Goal: Task Accomplishment & Management: Manage account settings

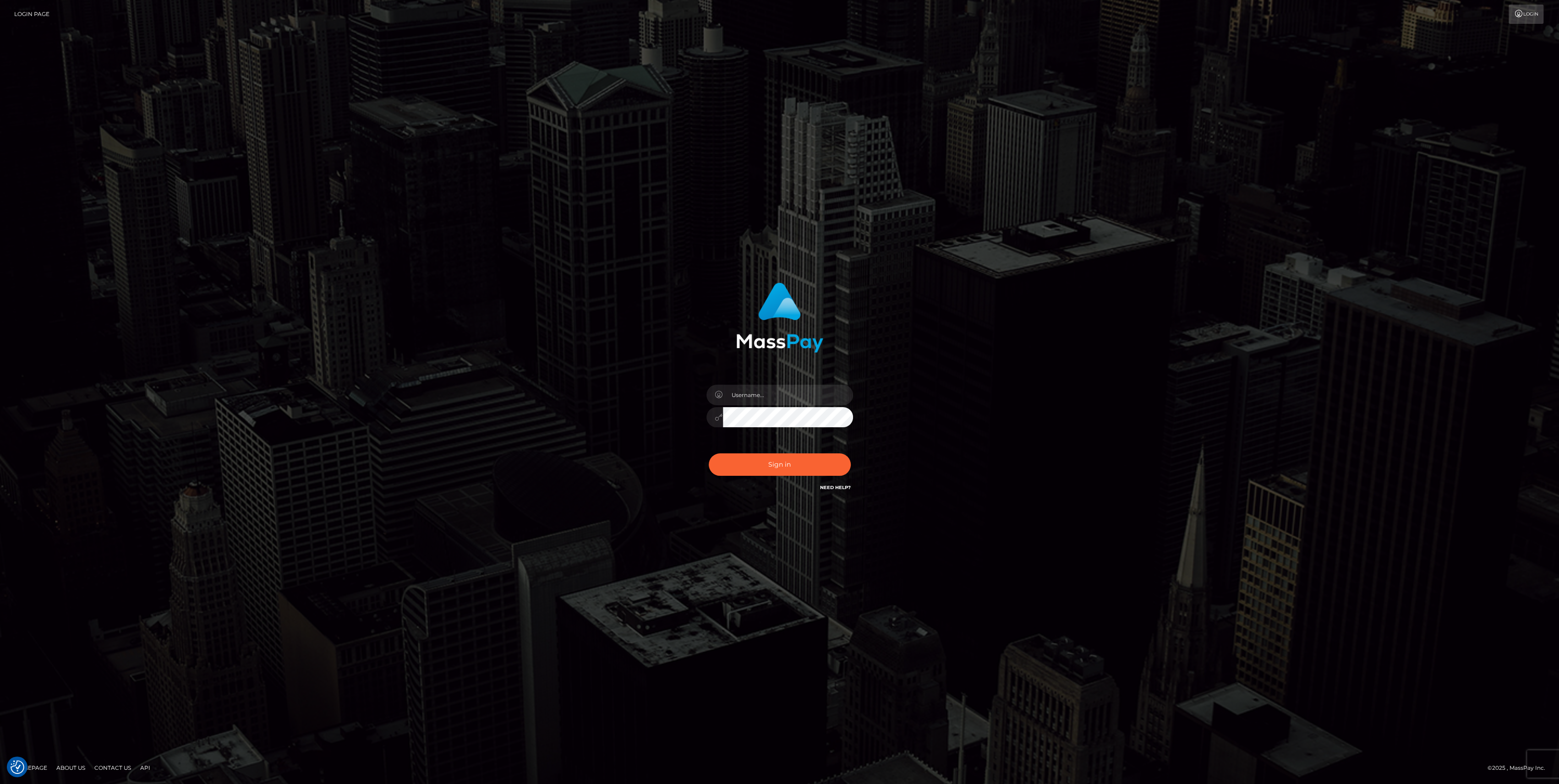
checkbox input "true"
type input "bengreen"
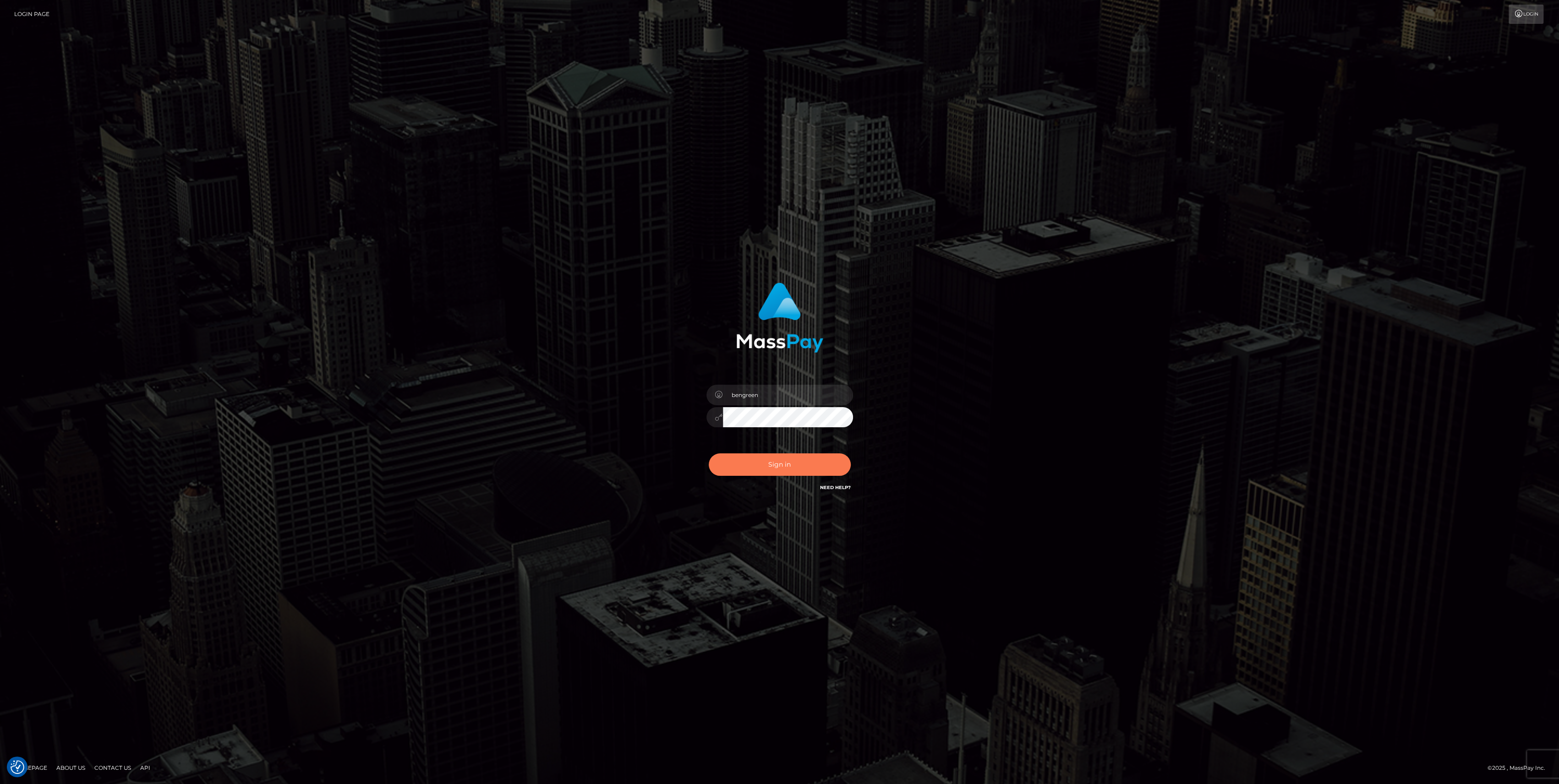
click at [831, 459] on button "Sign in" at bounding box center [780, 464] width 142 height 22
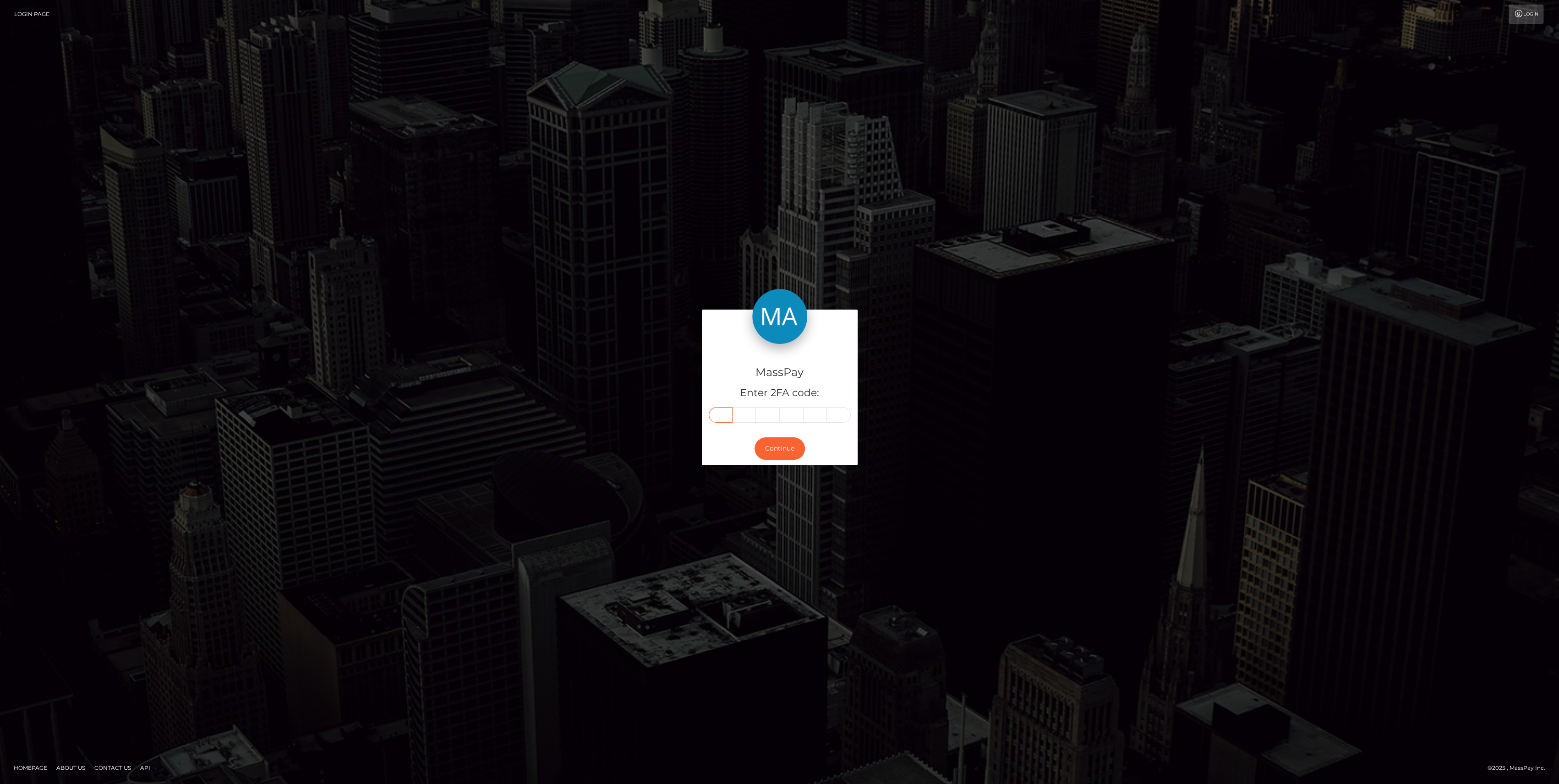
paste input "7"
type input "7"
type input "5"
type input "6"
type input "7"
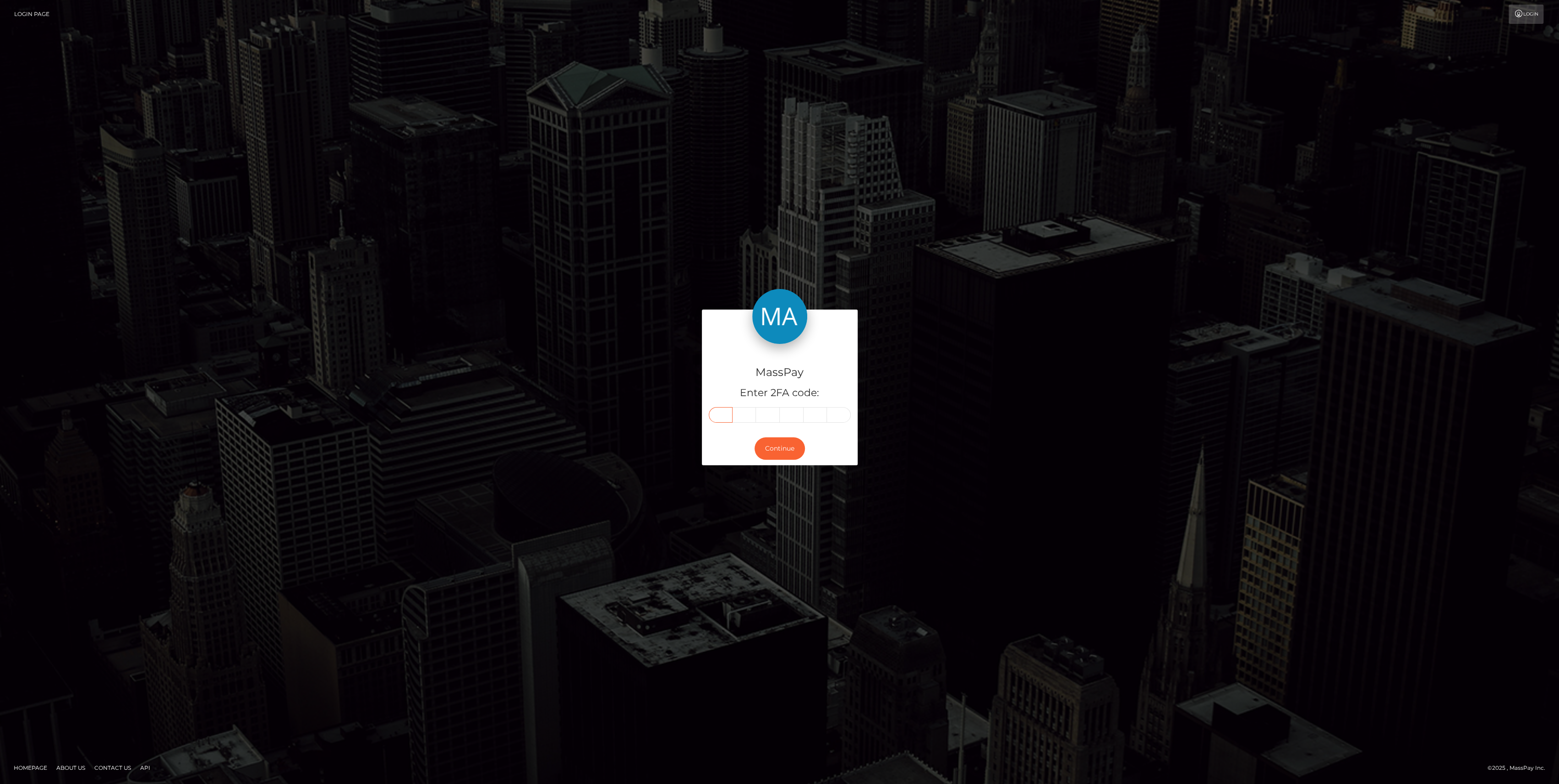
type input "9"
type input "8"
click at [769, 437] on button "Continue" at bounding box center [780, 448] width 50 height 22
click at [763, 447] on button "Continue" at bounding box center [780, 448] width 50 height 22
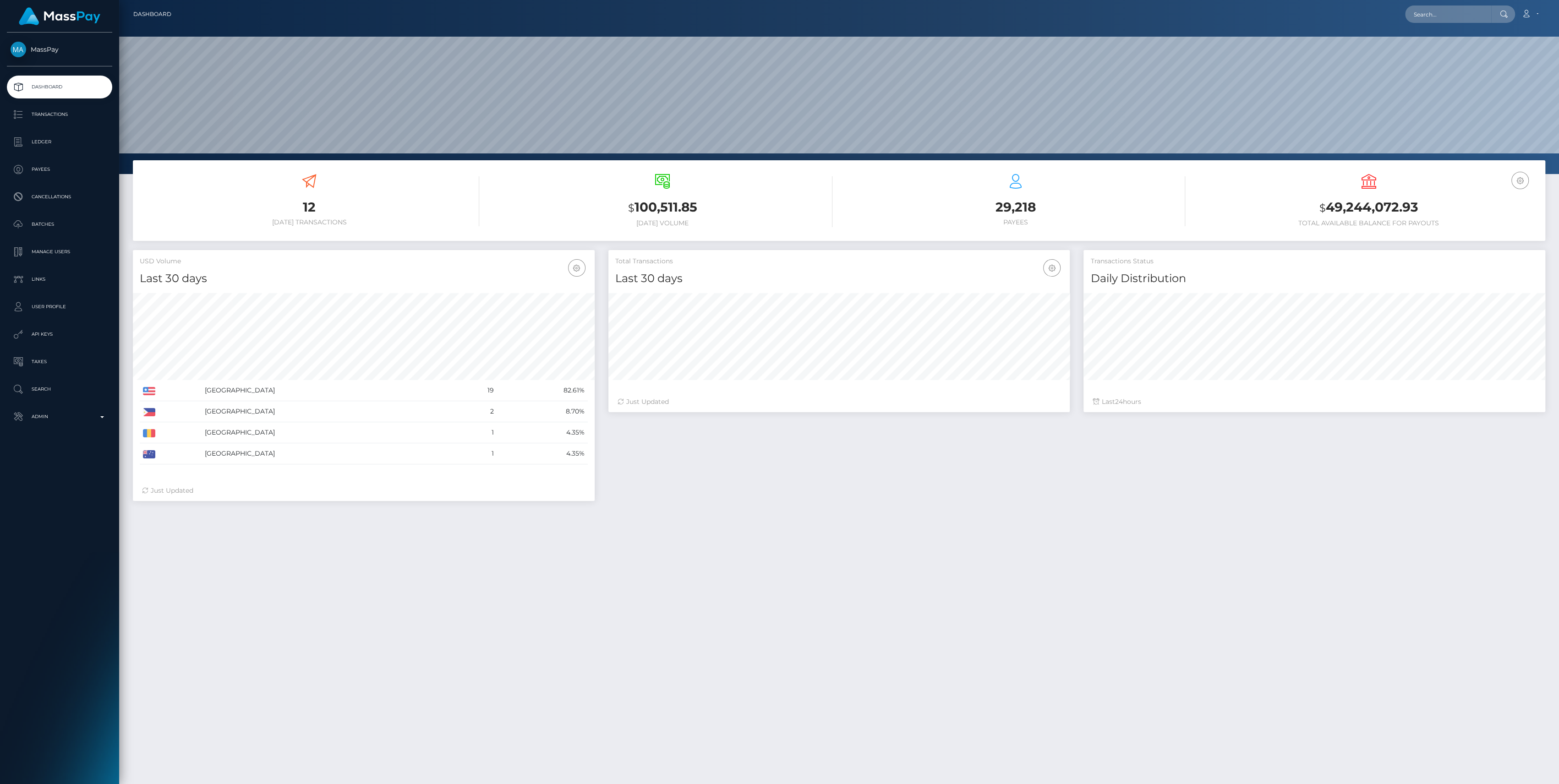
scroll to position [162, 462]
click at [70, 430] on div "MassPay Dashboard Transactions Ledger Payees Cancellations" at bounding box center [59, 407] width 119 height 750
click at [70, 421] on p "Admin" at bounding box center [59, 416] width 98 height 14
click at [55, 701] on span "Finance" at bounding box center [59, 699] width 98 height 10
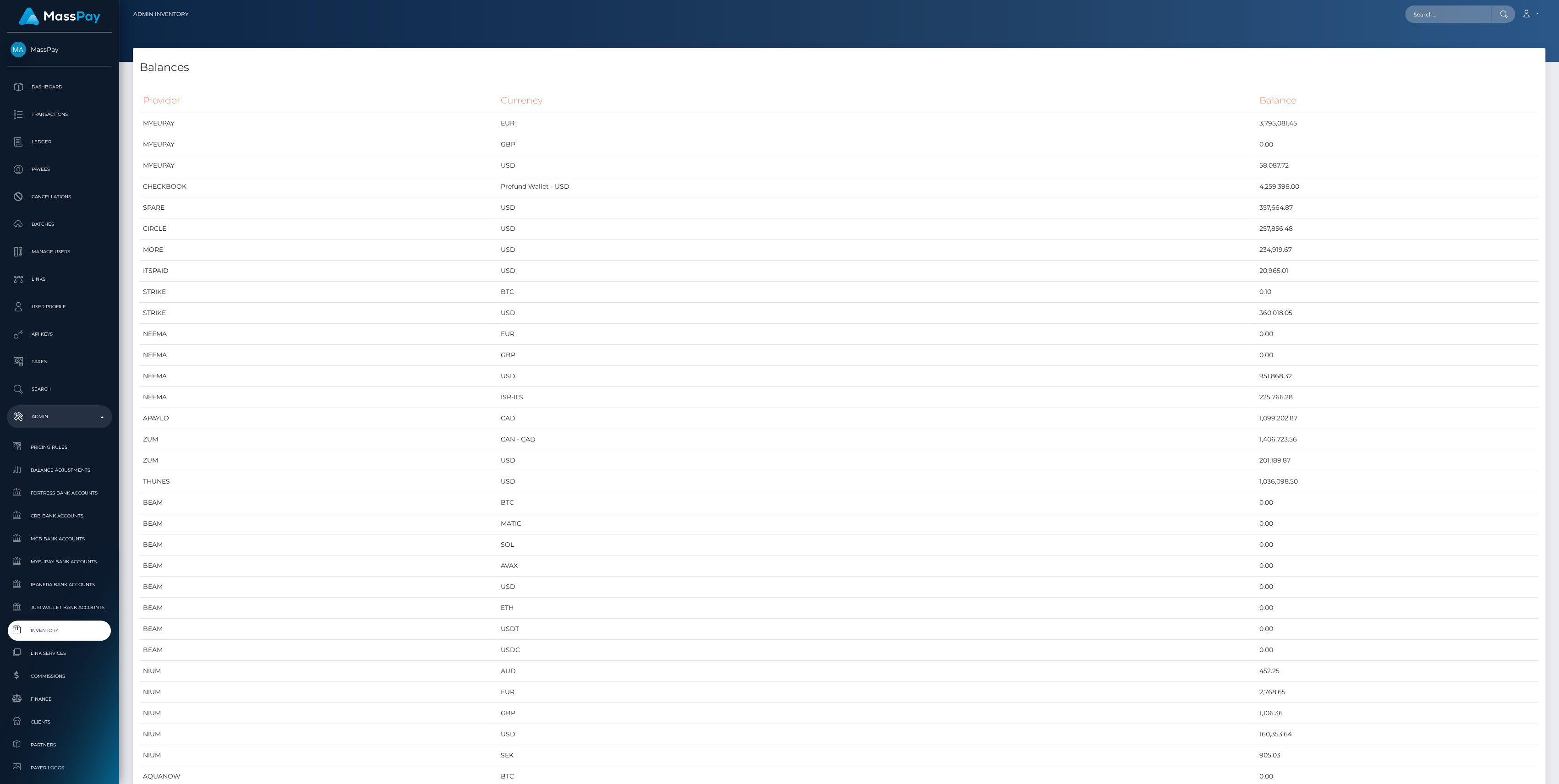
scroll to position [4944, 1412]
click at [308, 166] on td "MYEUPAY" at bounding box center [318, 166] width 358 height 21
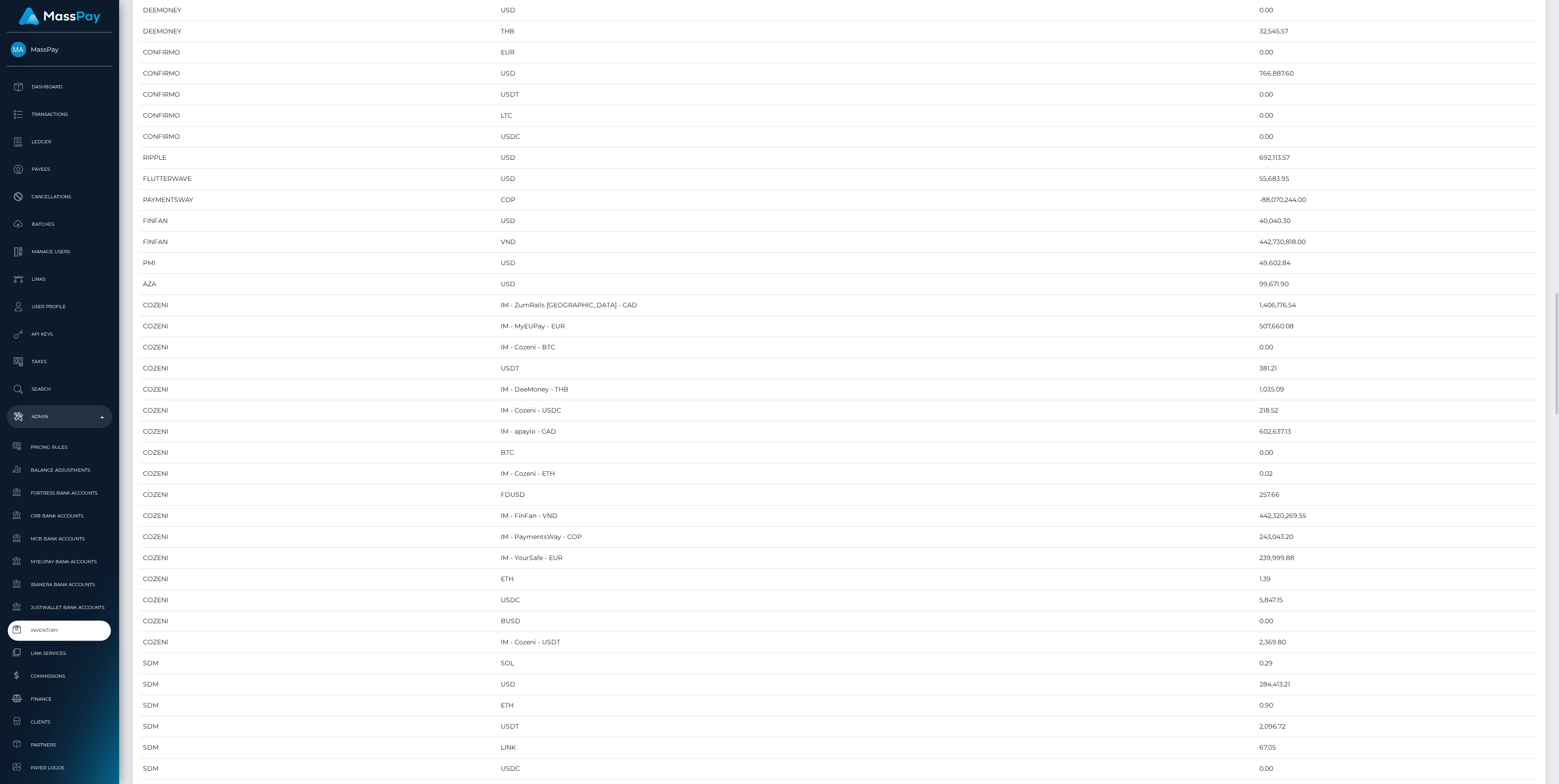
scroll to position [1160, 0]
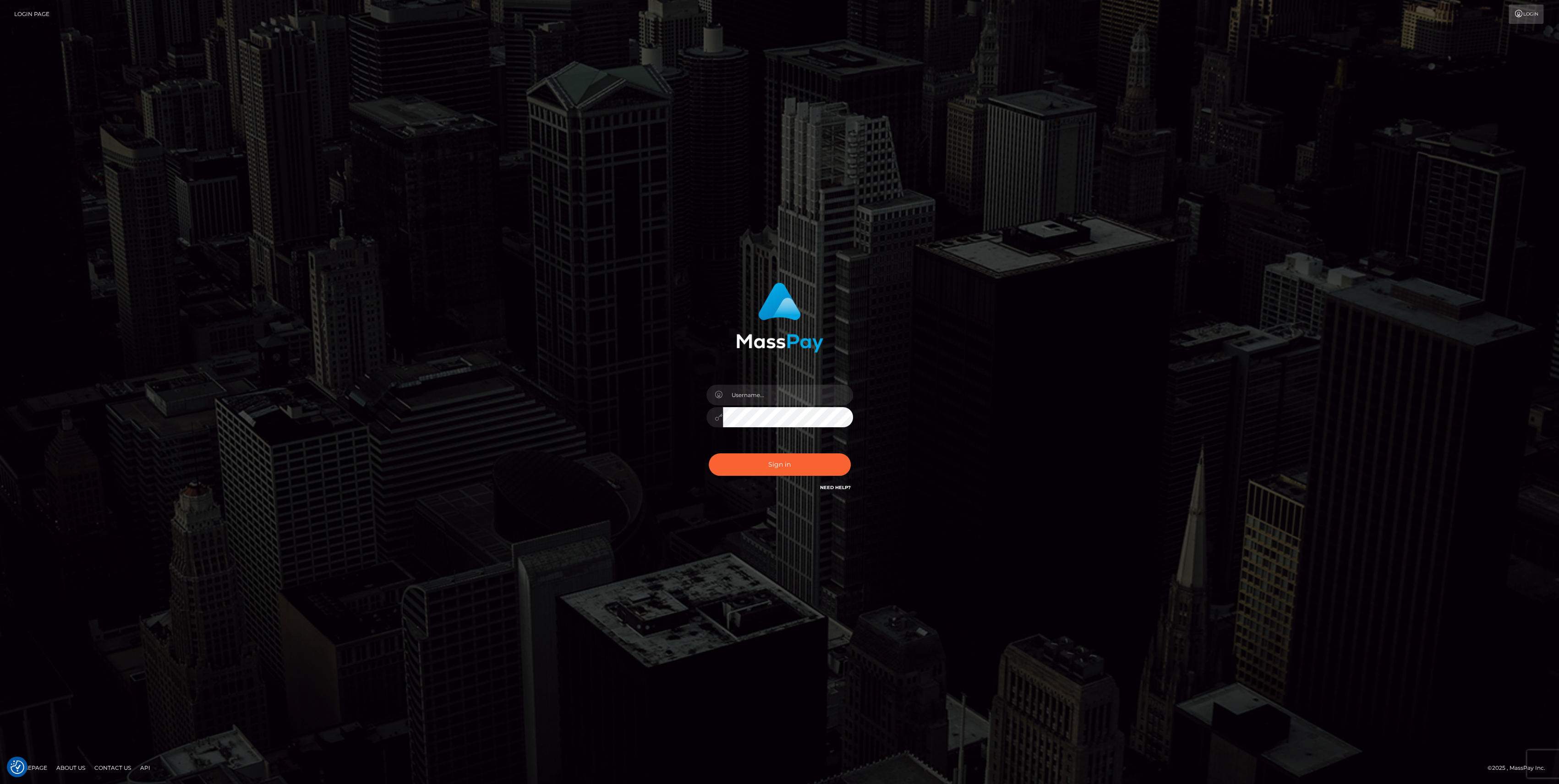
type input "bengreen"
